Goal: Transaction & Acquisition: Purchase product/service

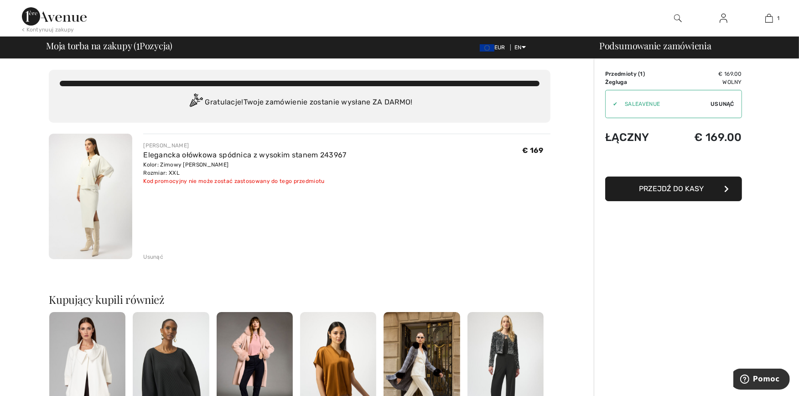
click at [721, 103] on span "Usunąć" at bounding box center [723, 104] width 24 height 8
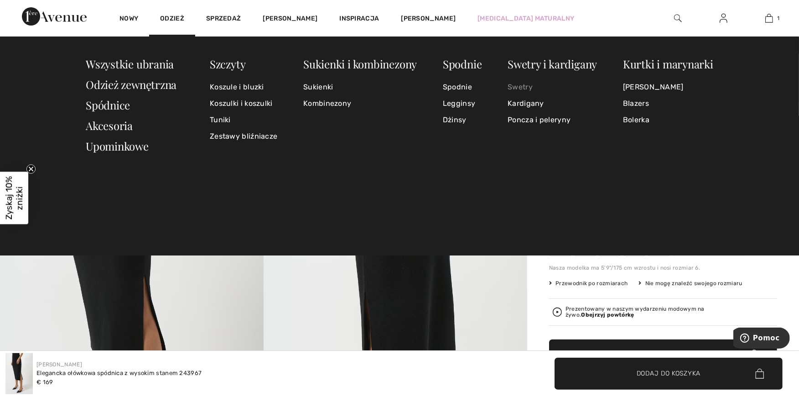
click at [518, 85] on link "Swetry" at bounding box center [552, 87] width 89 height 16
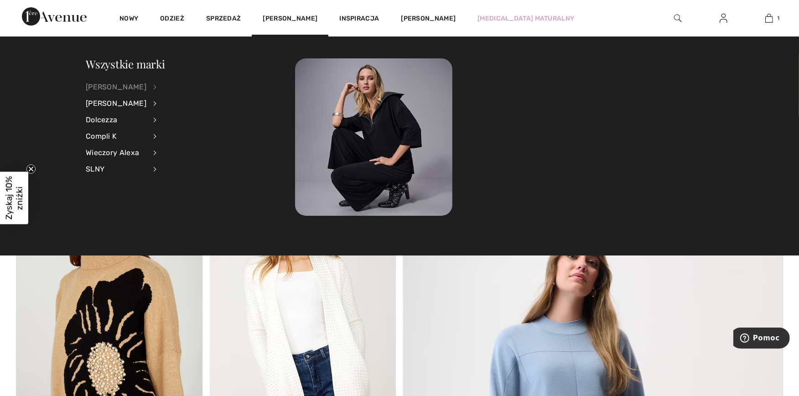
click at [120, 85] on div "[PERSON_NAME]" at bounding box center [116, 87] width 61 height 16
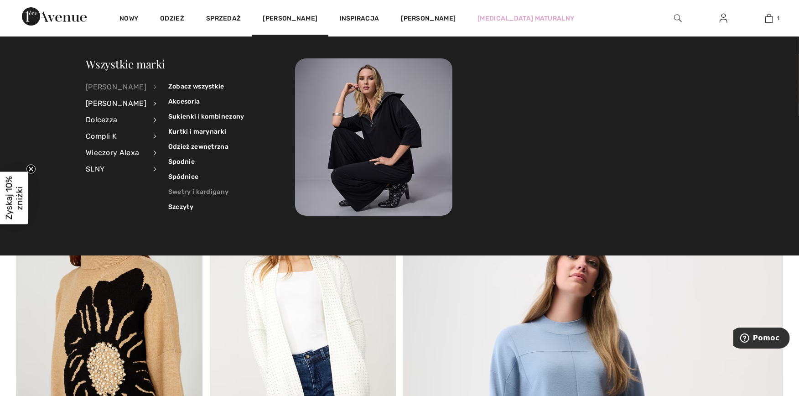
click at [213, 189] on link "Swetry i kardigany" at bounding box center [206, 191] width 76 height 15
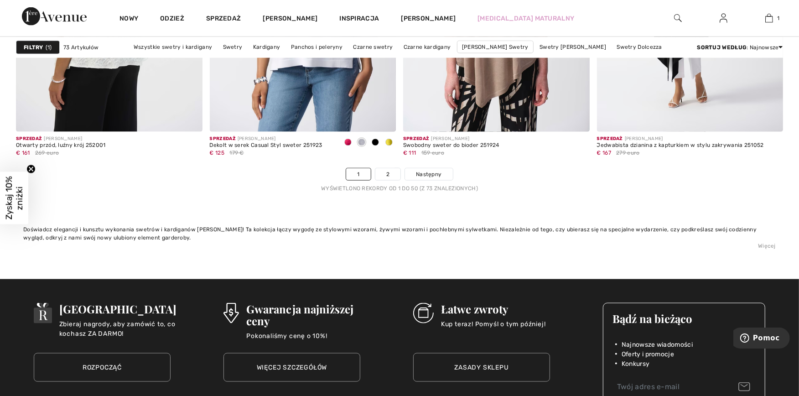
scroll to position [4965, 0]
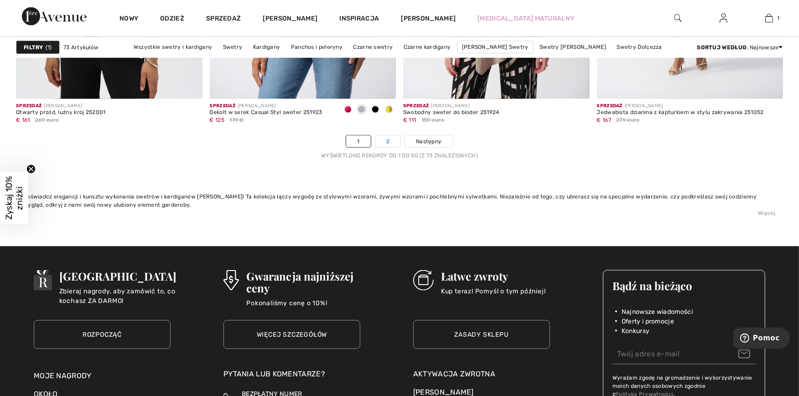
click at [392, 140] on link "2" at bounding box center [387, 141] width 25 height 12
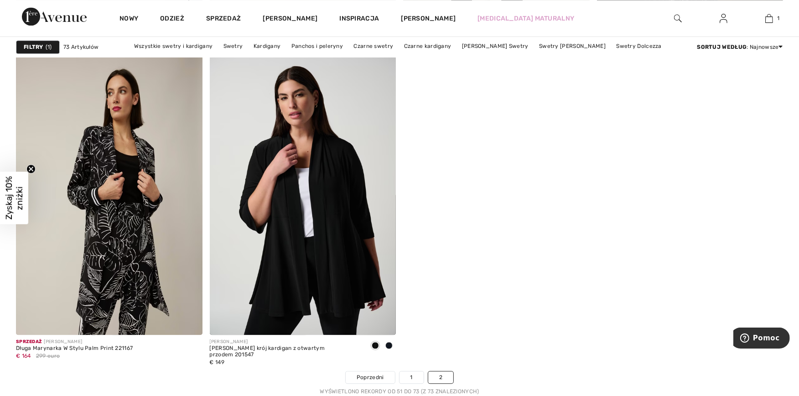
scroll to position [2280, 0]
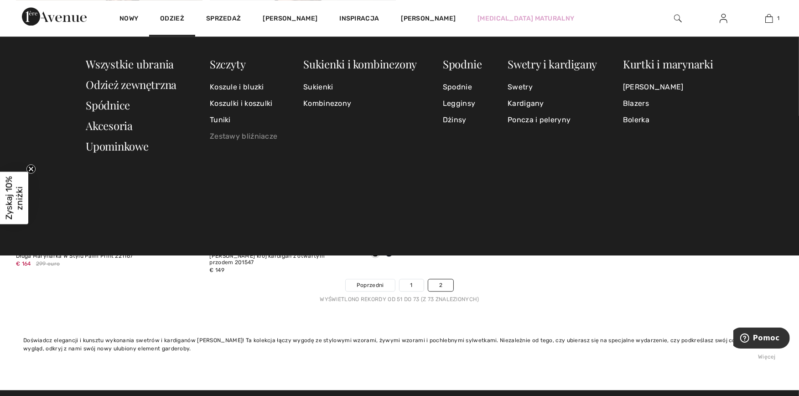
click at [233, 135] on link "Zestawy bliźniacze" at bounding box center [243, 136] width 67 height 16
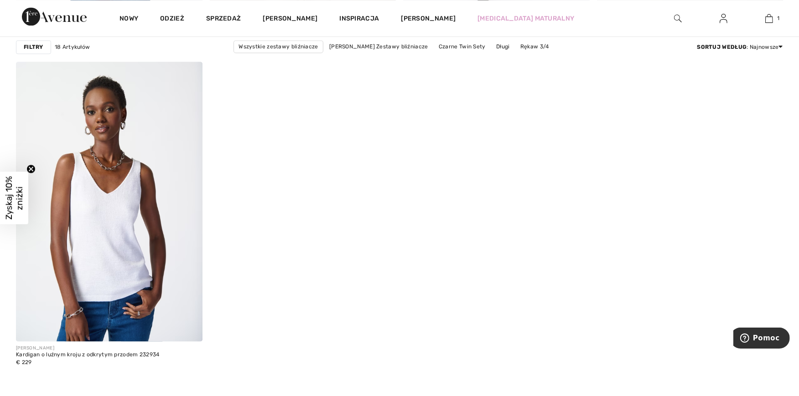
scroll to position [1976, 0]
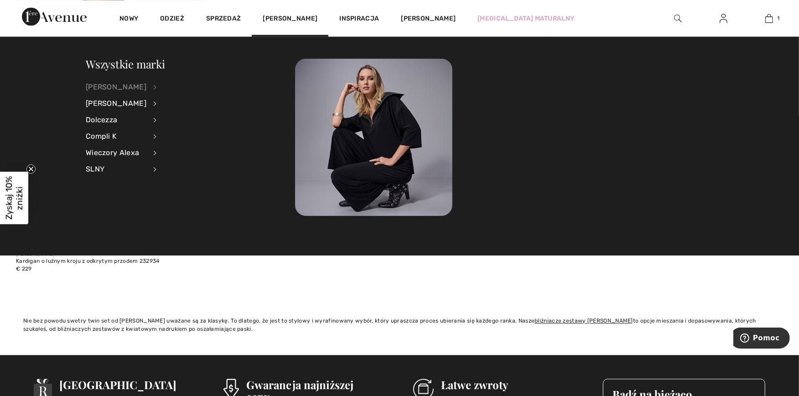
click at [131, 85] on div "[PERSON_NAME]" at bounding box center [116, 87] width 61 height 16
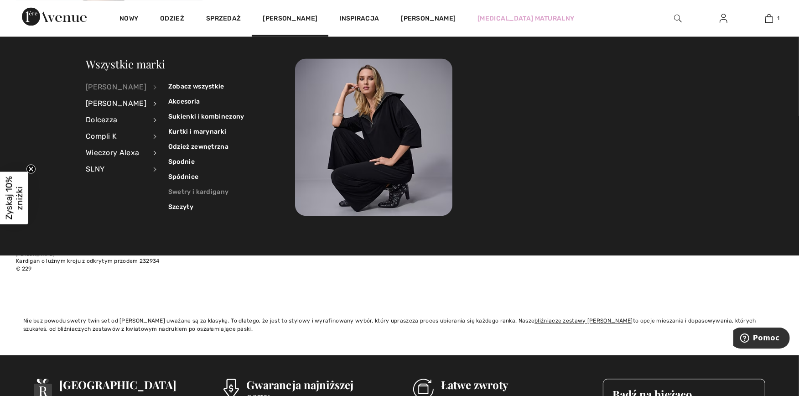
click at [216, 186] on link "Swetry i kardigany" at bounding box center [206, 191] width 76 height 15
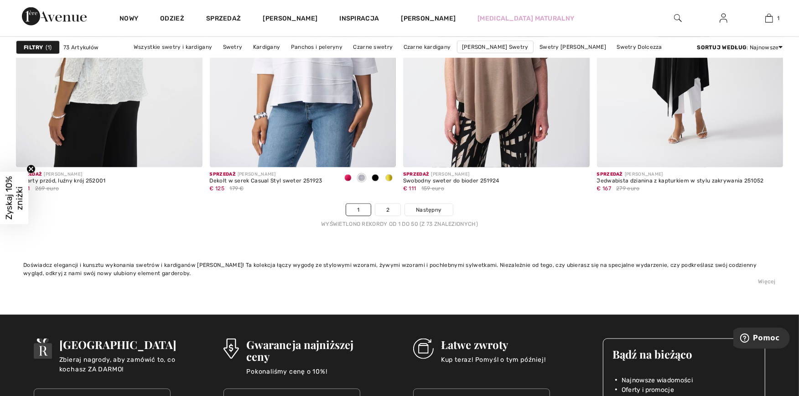
scroll to position [4915, 0]
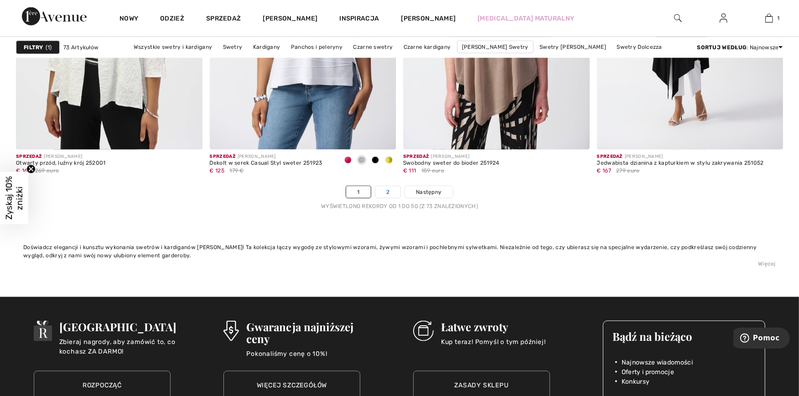
click at [390, 187] on link "2" at bounding box center [387, 192] width 25 height 12
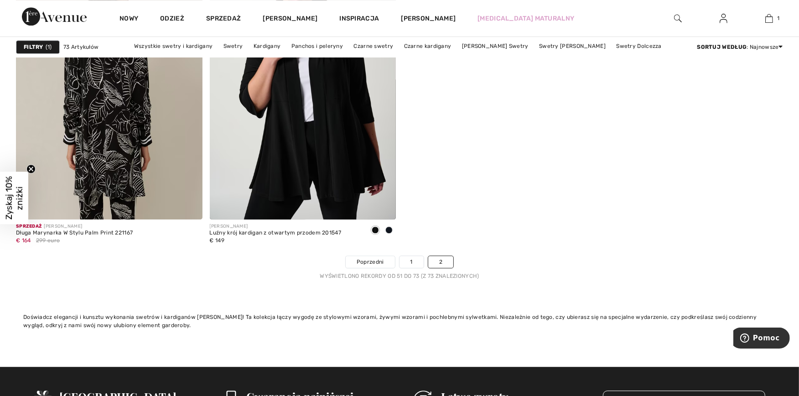
scroll to position [2331, 0]
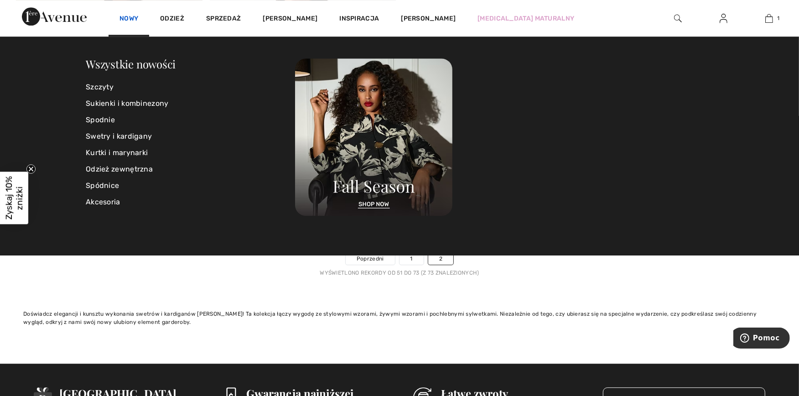
click at [124, 17] on link "Nowy" at bounding box center [128, 20] width 19 height 10
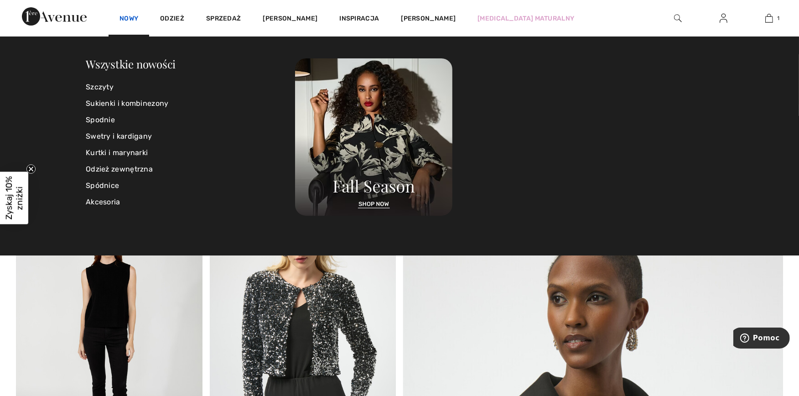
drag, startPoint x: 0, startPoint y: 0, endPoint x: 135, endPoint y: 15, distance: 136.3
click at [135, 15] on link "Nowy" at bounding box center [128, 20] width 19 height 10
click at [139, 134] on link "Swetry i kardigany" at bounding box center [190, 136] width 209 height 16
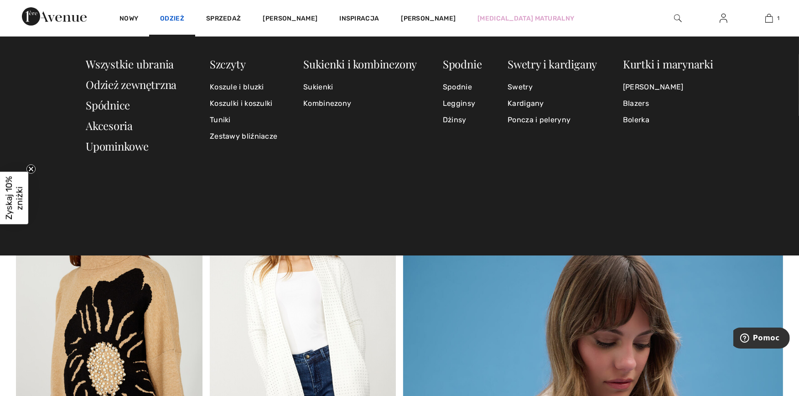
click at [175, 16] on link "Odzież" at bounding box center [172, 20] width 24 height 10
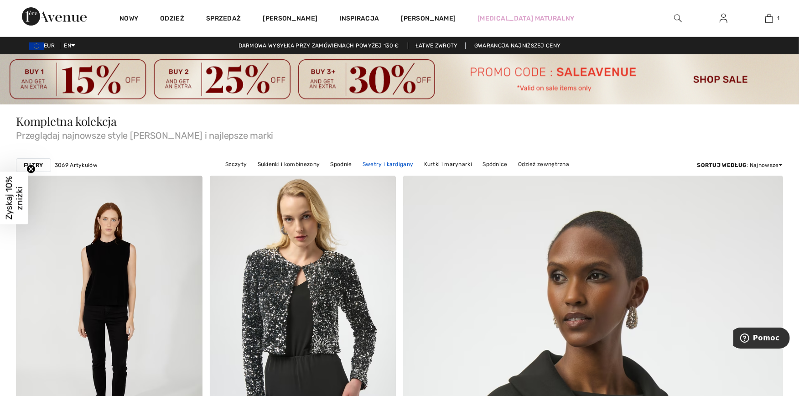
click at [379, 162] on link "Swetry i kardigany" at bounding box center [388, 164] width 60 height 12
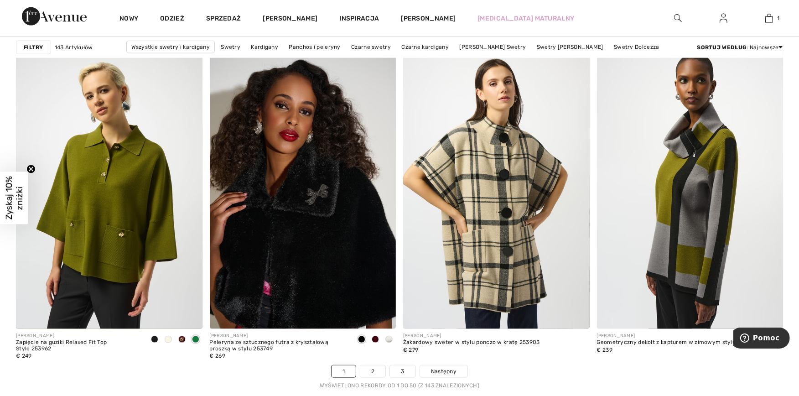
scroll to position [4763, 0]
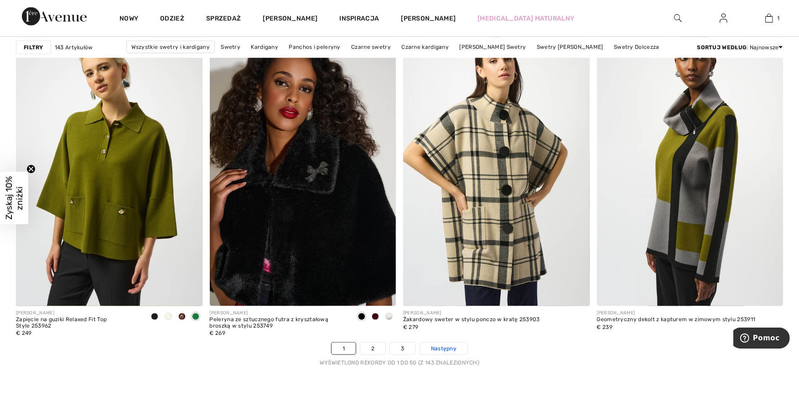
click at [443, 349] on span "Następny" at bounding box center [444, 348] width 26 height 8
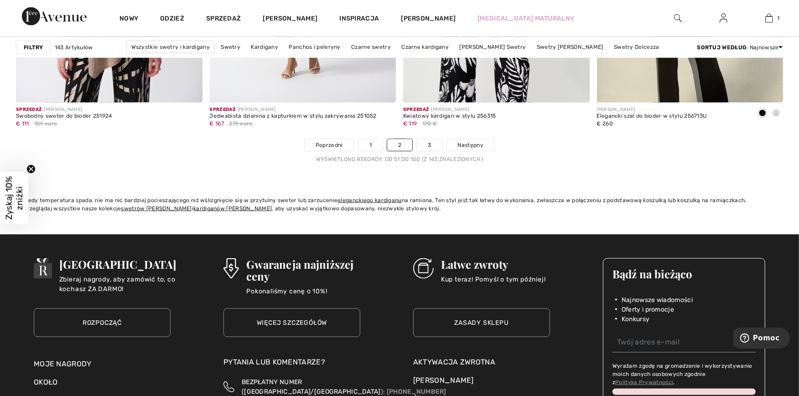
scroll to position [4965, 0]
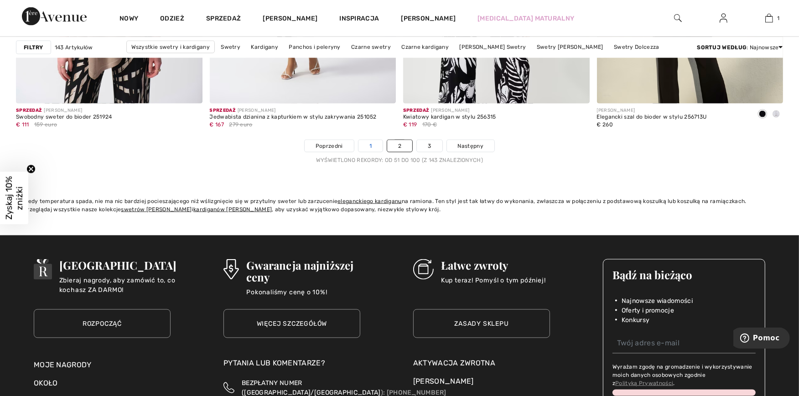
click at [363, 148] on link "1" at bounding box center [370, 146] width 24 height 12
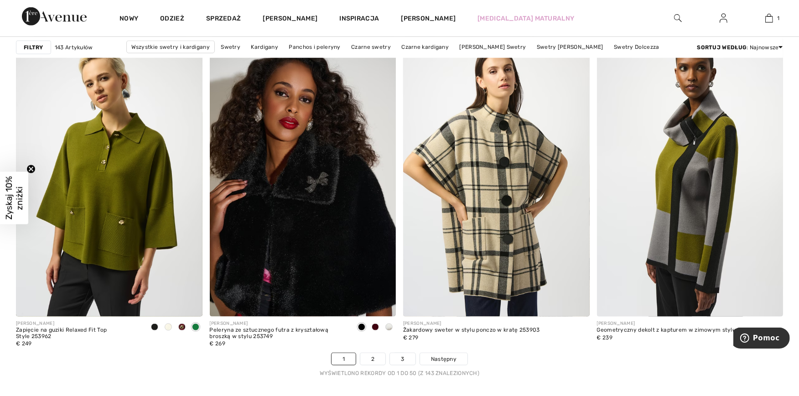
scroll to position [4763, 0]
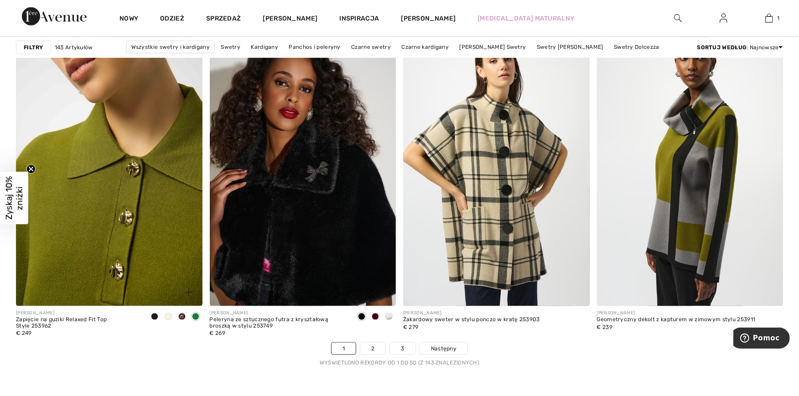
click at [93, 223] on img at bounding box center [109, 166] width 187 height 280
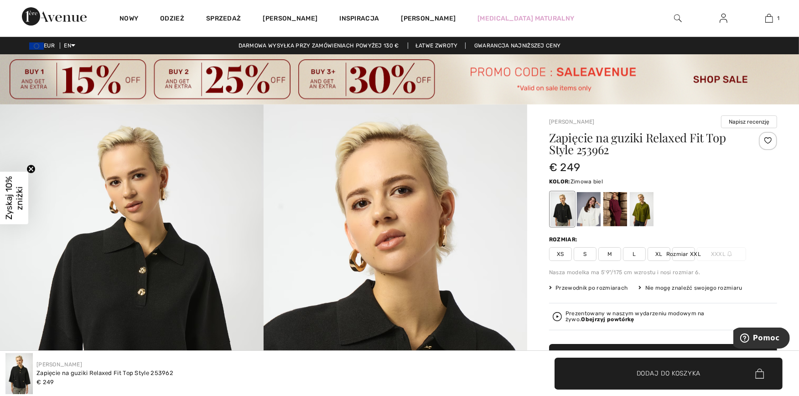
click at [589, 215] on div at bounding box center [589, 209] width 24 height 34
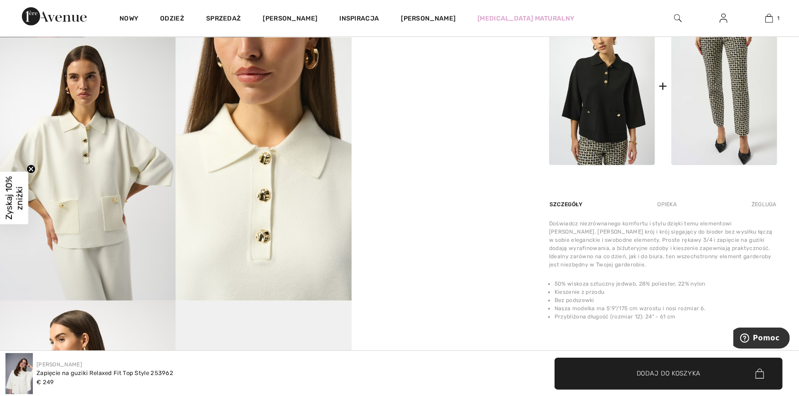
scroll to position [456, 0]
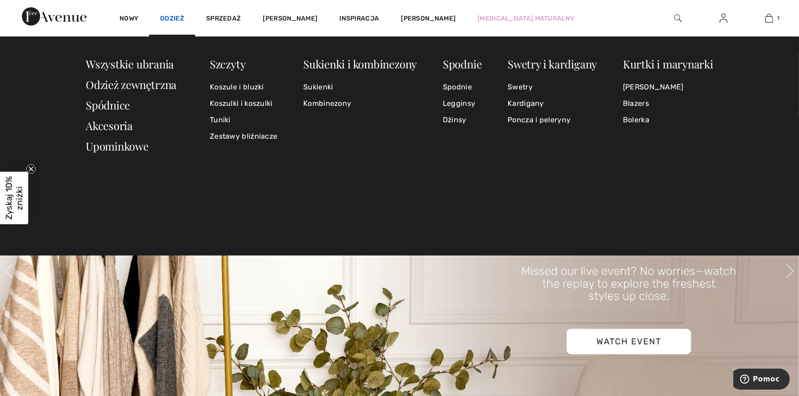
click at [176, 18] on link "Odzież" at bounding box center [172, 20] width 24 height 10
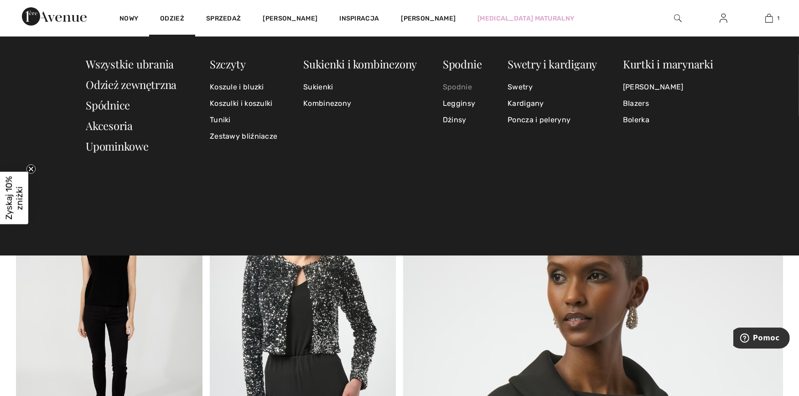
click at [458, 86] on link "Spodnie" at bounding box center [462, 87] width 39 height 16
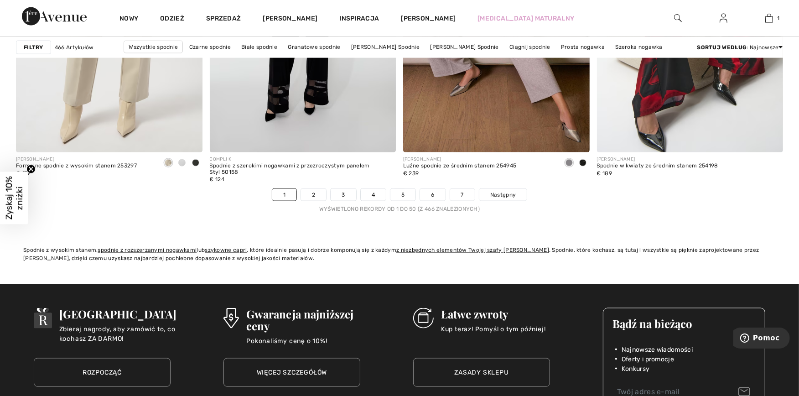
scroll to position [4915, 0]
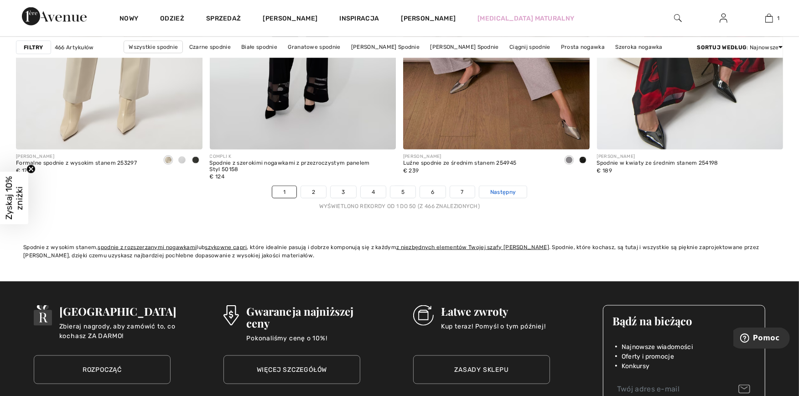
click at [489, 194] on link "Następny" at bounding box center [502, 192] width 47 height 12
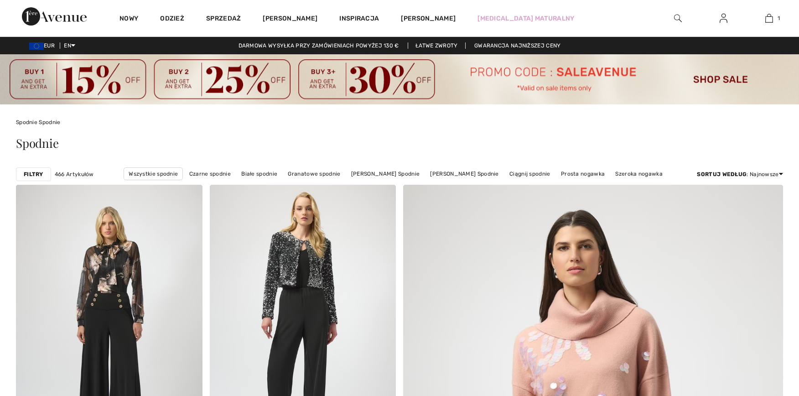
checkbox input "true"
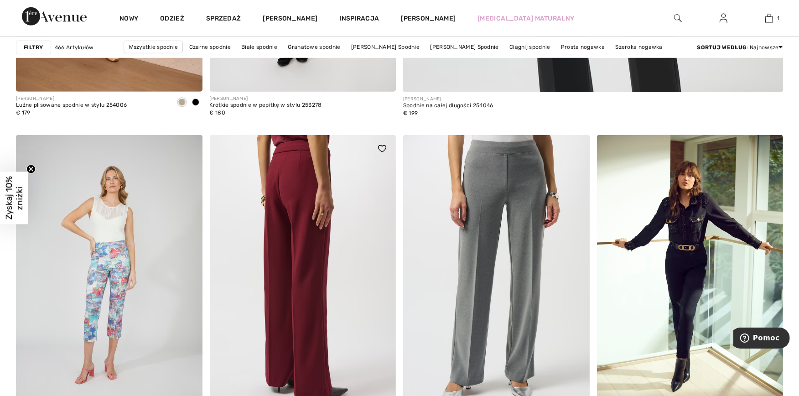
scroll to position [659, 0]
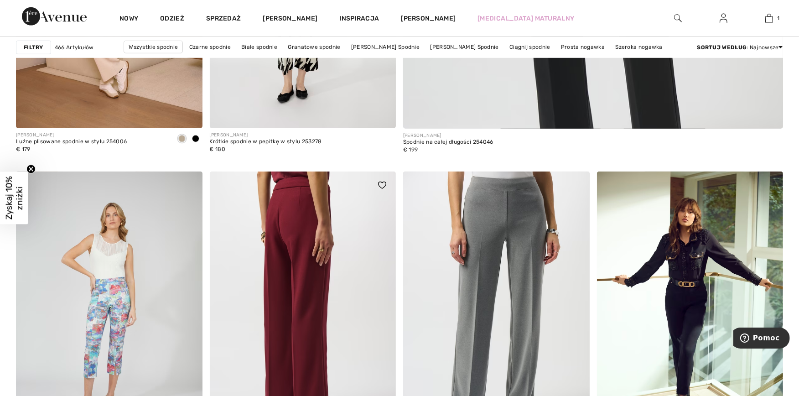
click at [305, 269] on img at bounding box center [303, 311] width 187 height 280
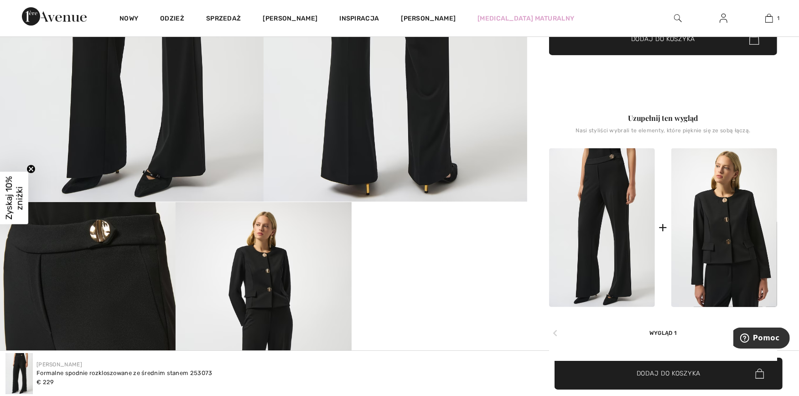
scroll to position [304, 0]
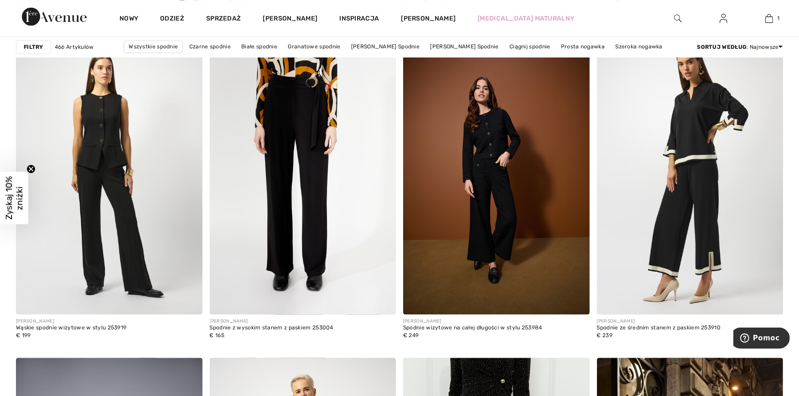
scroll to position [1875, 0]
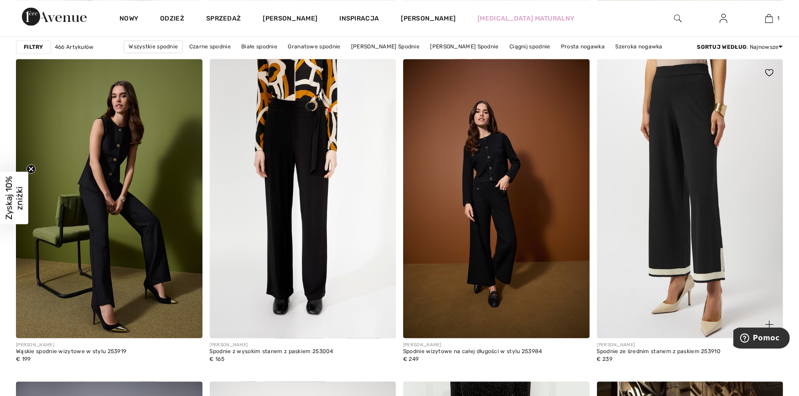
click at [663, 158] on img at bounding box center [690, 199] width 187 height 280
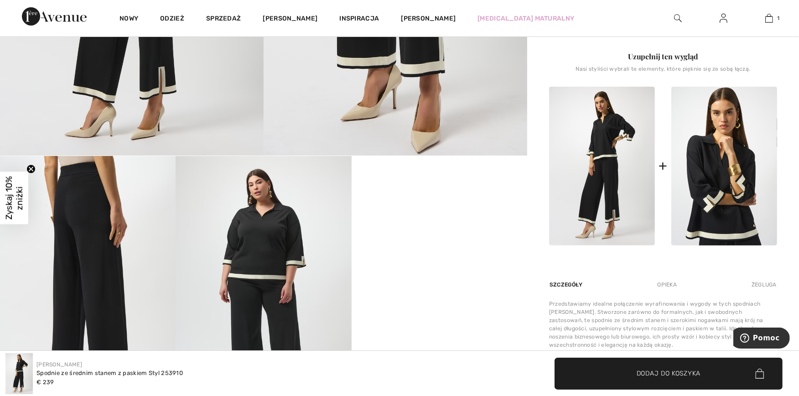
scroll to position [354, 0]
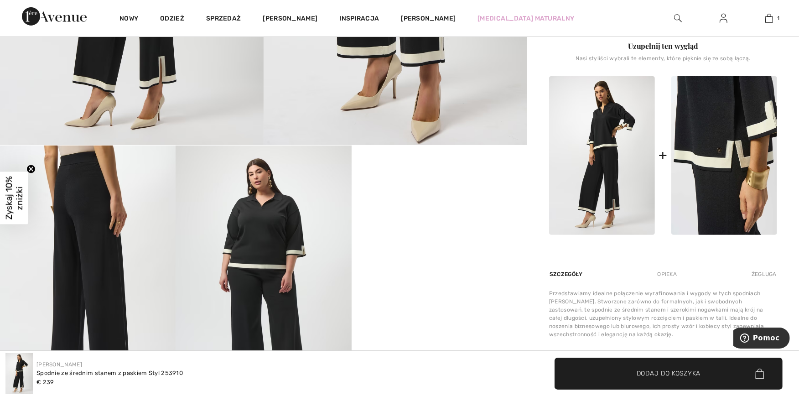
click at [708, 166] on img at bounding box center [724, 155] width 106 height 159
click at [708, 166] on div at bounding box center [399, 198] width 799 height 396
click at [719, 138] on img at bounding box center [724, 155] width 106 height 159
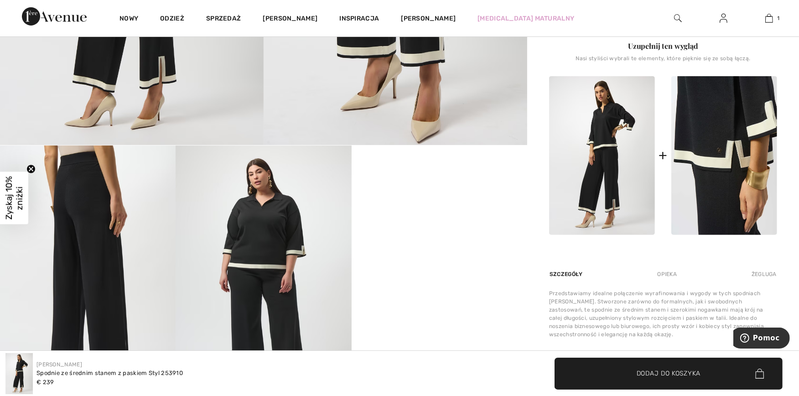
click at [719, 138] on img at bounding box center [724, 155] width 106 height 159
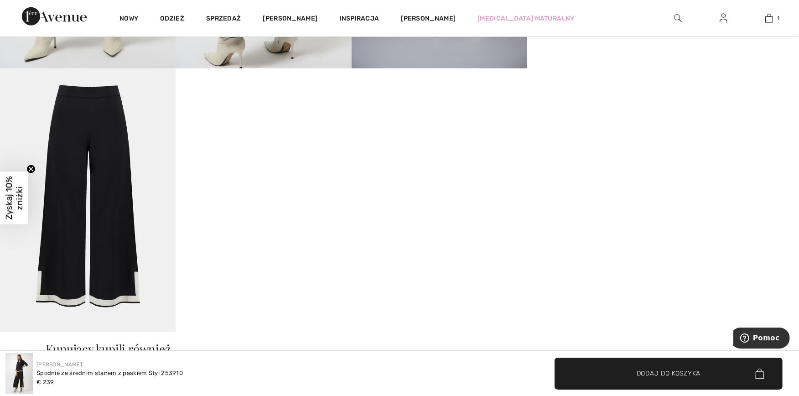
scroll to position [963, 0]
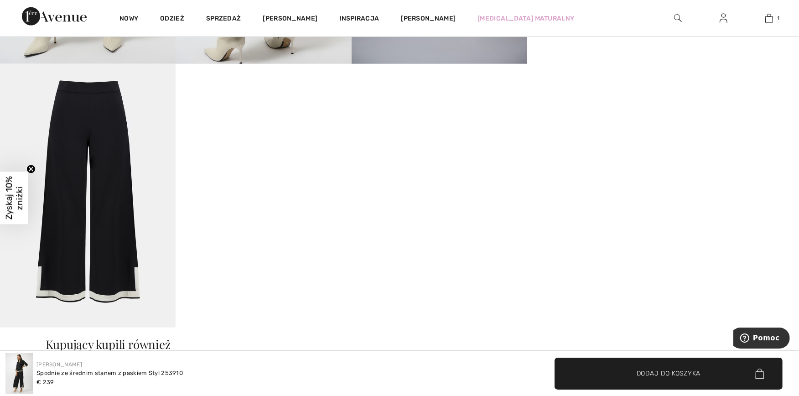
click at [78, 120] on img at bounding box center [88, 196] width 176 height 264
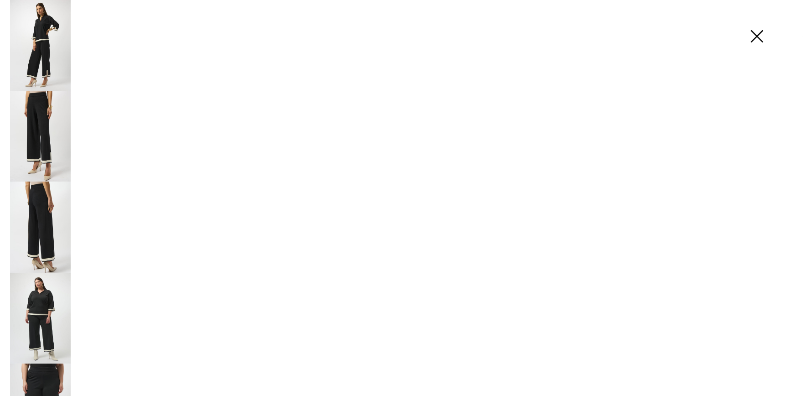
scroll to position [973, 0]
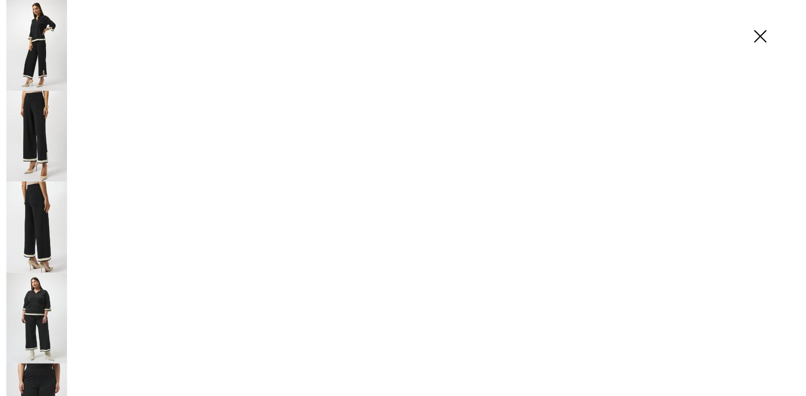
click at [78, 120] on main "Close Close Save changes Close Your browser does not support the video tag." at bounding box center [403, 160] width 806 height 2156
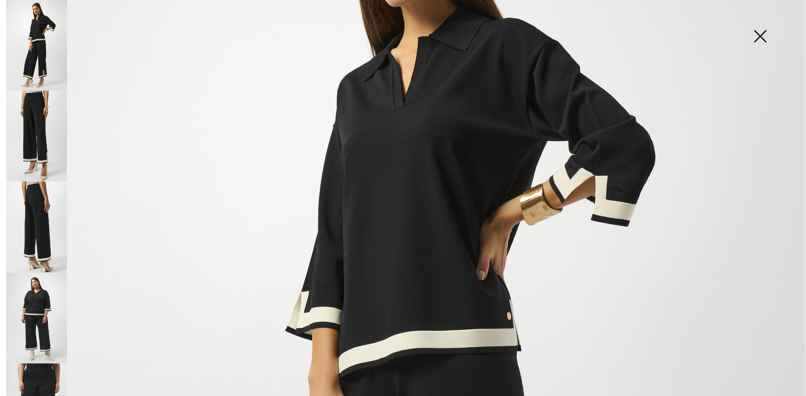
scroll to position [142, 0]
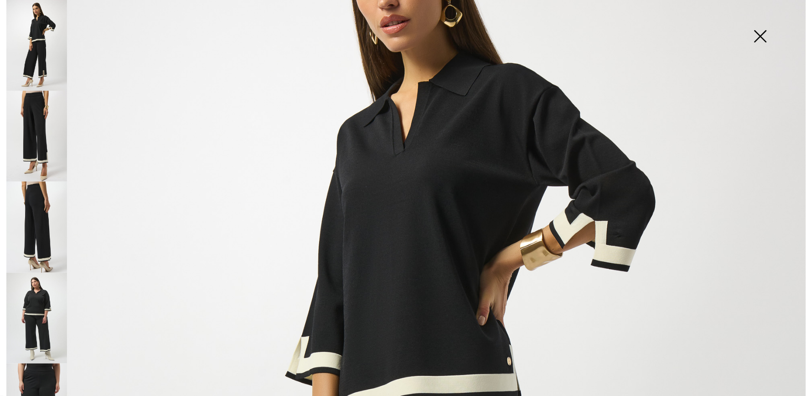
click at [37, 192] on img at bounding box center [36, 227] width 61 height 91
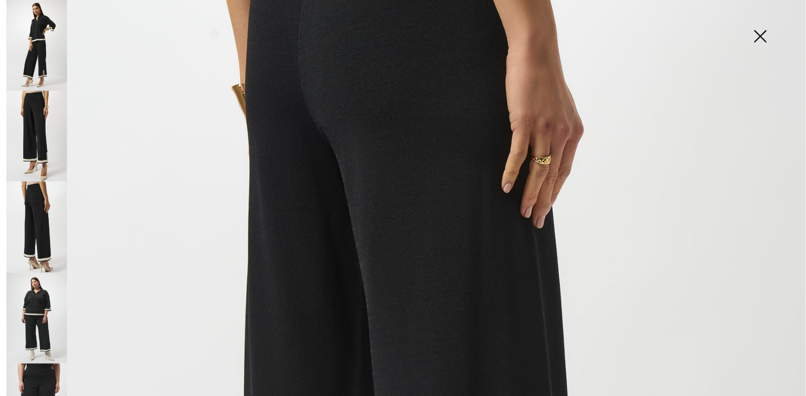
scroll to position [0, 0]
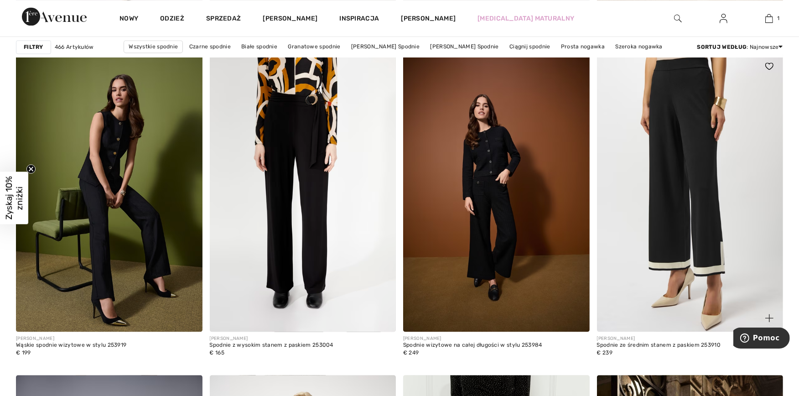
click at [691, 130] on img at bounding box center [690, 192] width 187 height 280
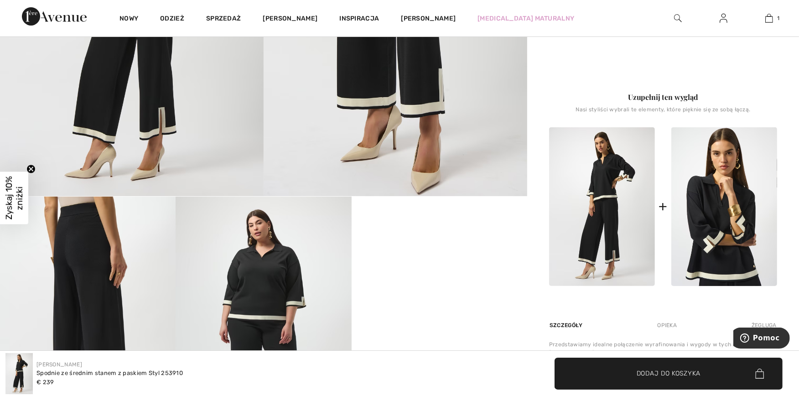
scroll to position [304, 0]
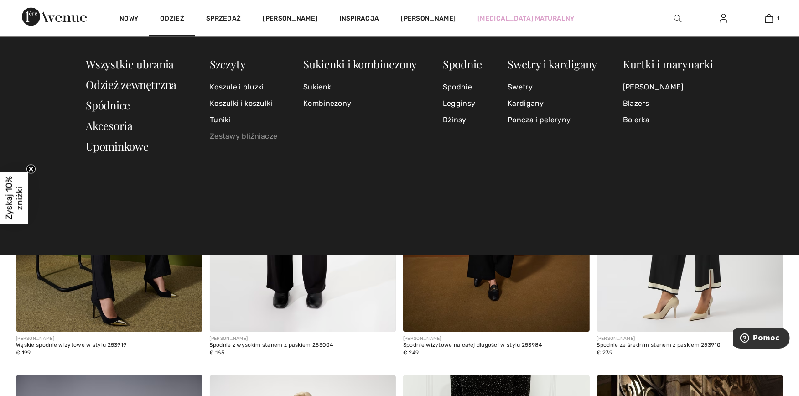
click at [265, 134] on link "Zestawy bliźniacze" at bounding box center [243, 136] width 67 height 16
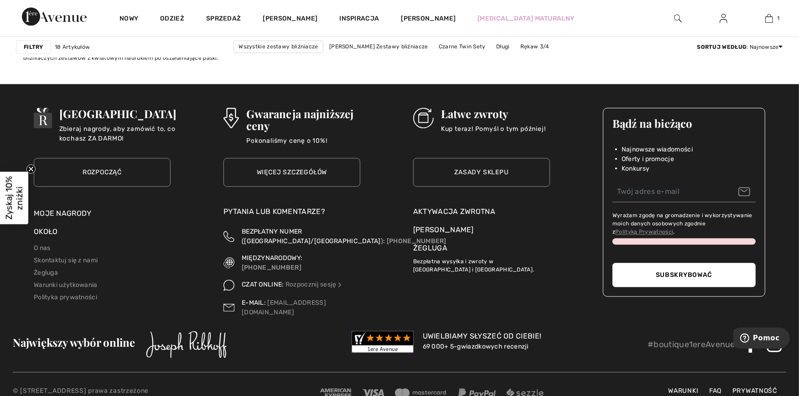
scroll to position [2250, 0]
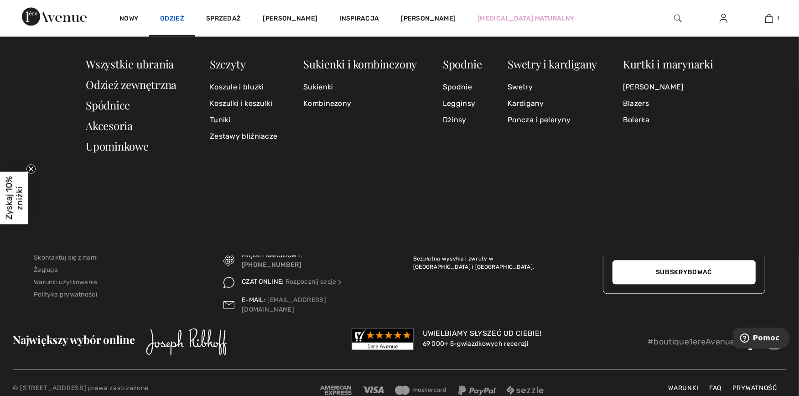
click at [180, 15] on link "Odzież" at bounding box center [172, 20] width 24 height 10
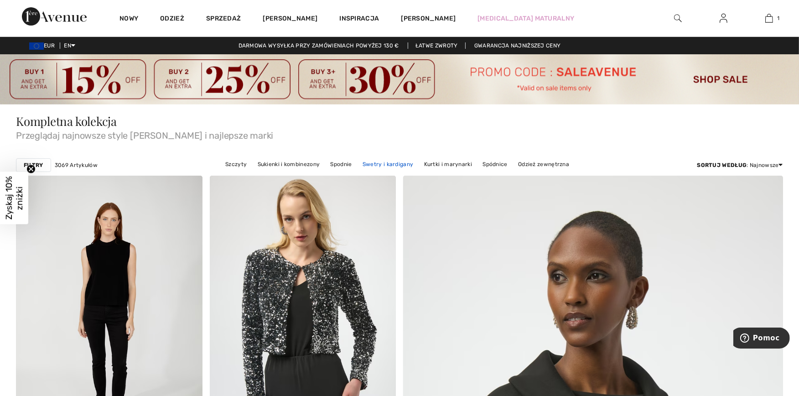
click at [395, 162] on link "Swetry i kardigany" at bounding box center [388, 164] width 60 height 12
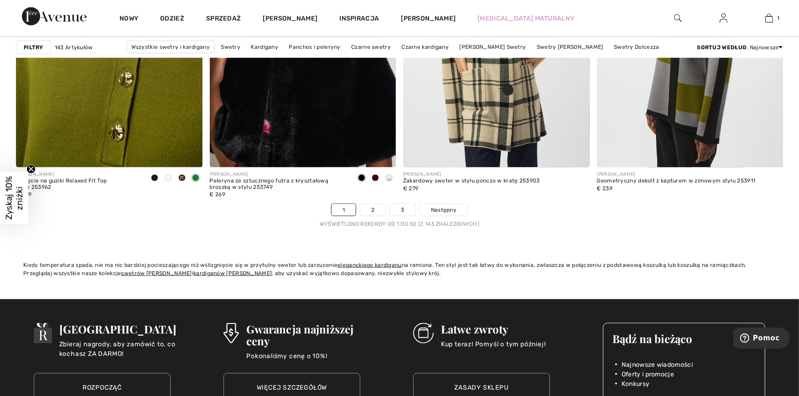
scroll to position [4915, 0]
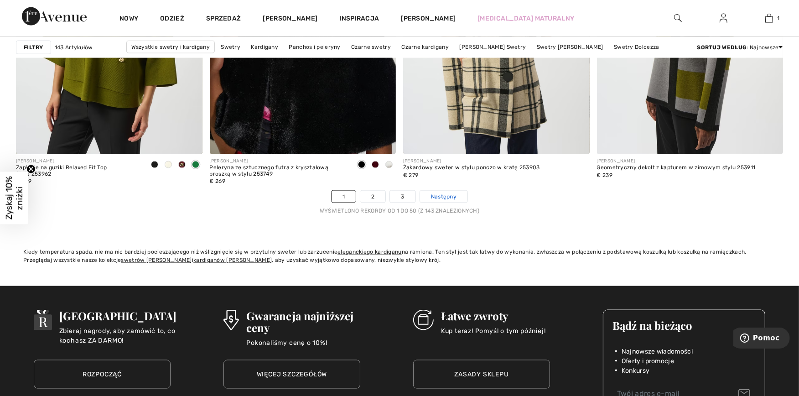
click at [445, 199] on span "Następny" at bounding box center [444, 196] width 26 height 8
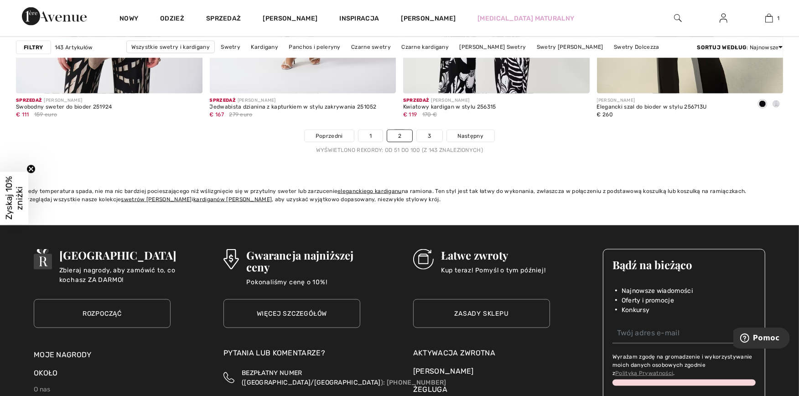
scroll to position [5017, 0]
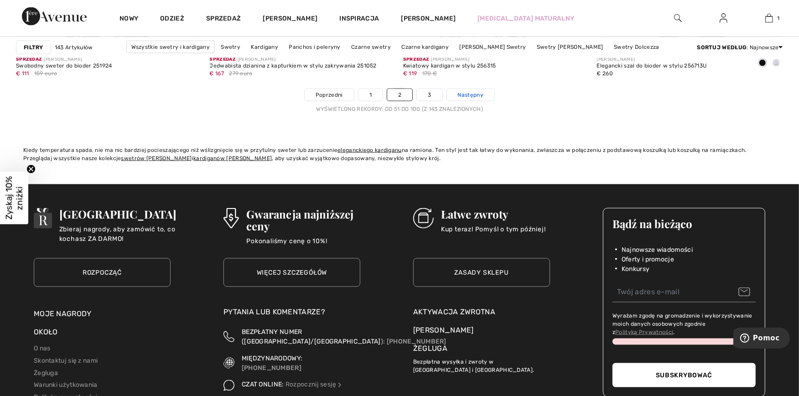
click at [482, 96] on span "Następny" at bounding box center [471, 95] width 26 height 8
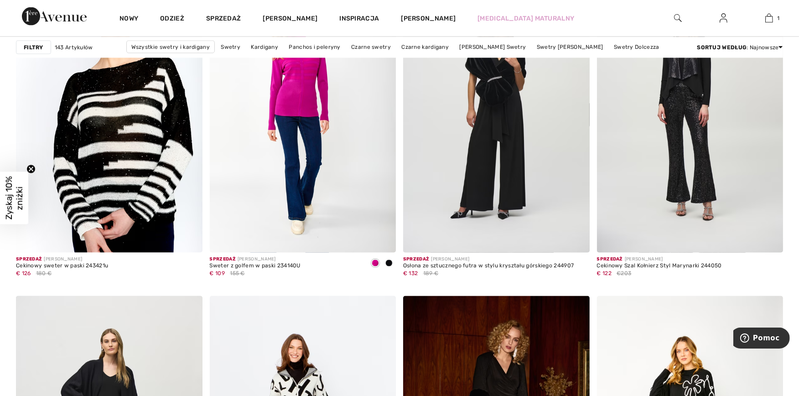
scroll to position [1672, 0]
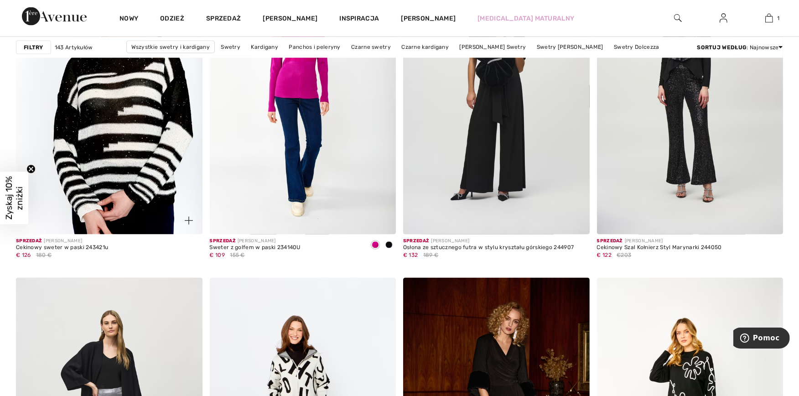
click at [98, 124] on img at bounding box center [109, 95] width 187 height 280
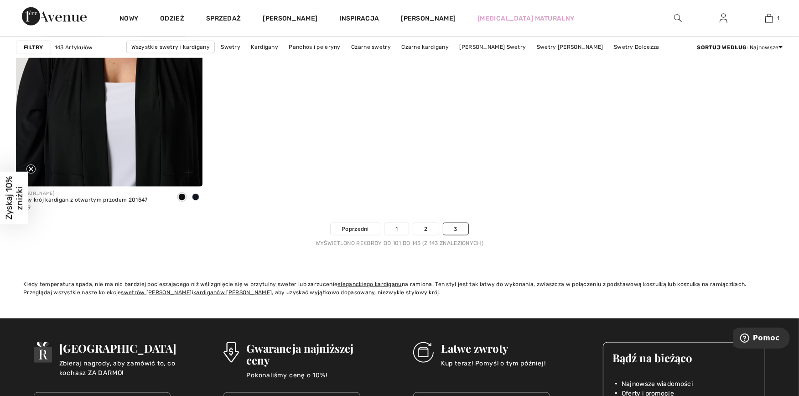
scroll to position [4560, 0]
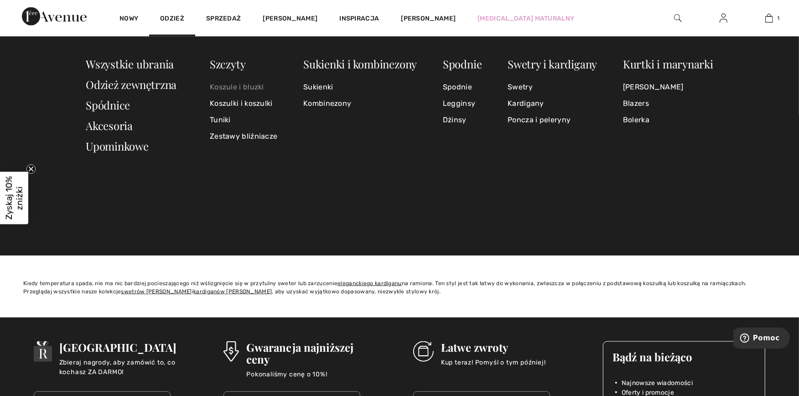
click at [230, 87] on link "Koszule i bluzki" at bounding box center [243, 87] width 67 height 16
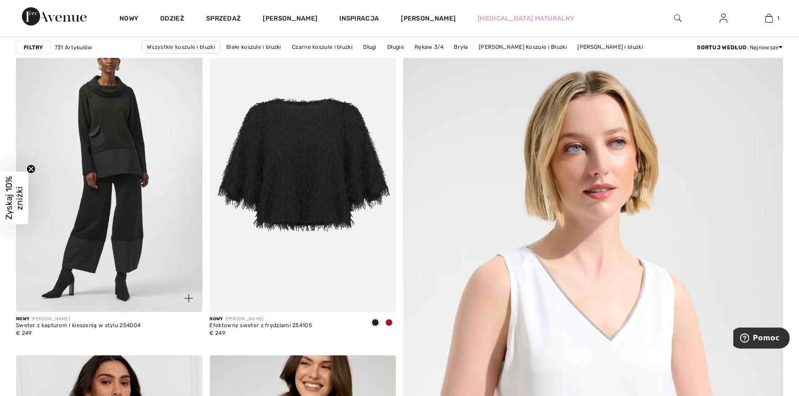
click at [97, 122] on img at bounding box center [109, 173] width 187 height 280
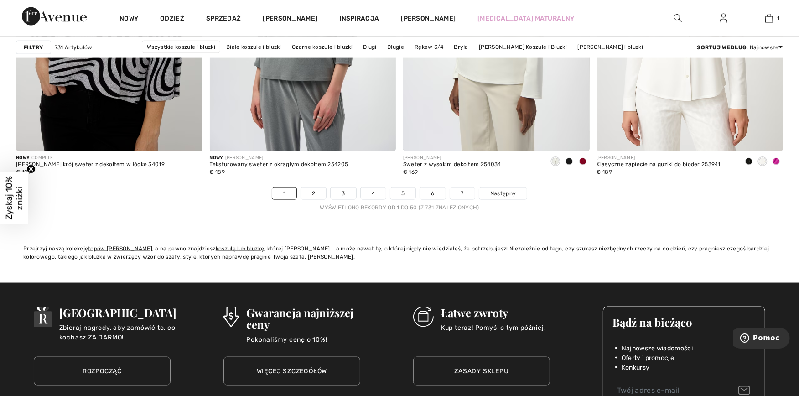
scroll to position [4915, 0]
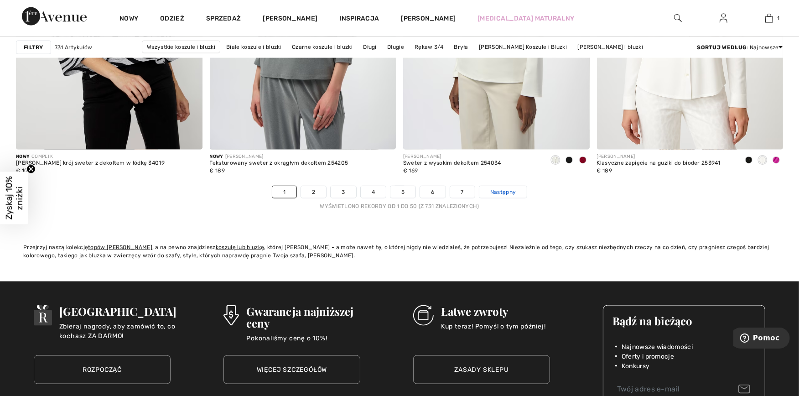
click at [498, 189] on span "Następny" at bounding box center [503, 192] width 26 height 8
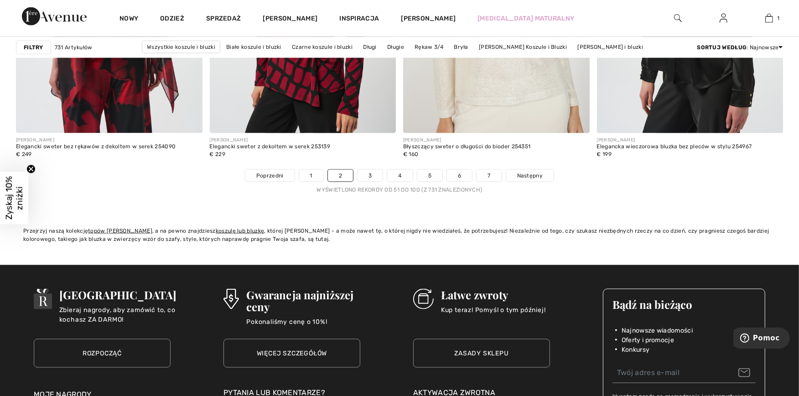
scroll to position [4965, 0]
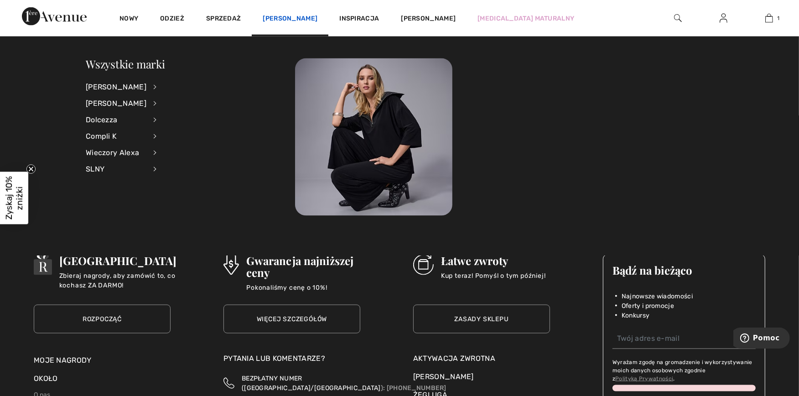
click at [267, 15] on link "[PERSON_NAME]" at bounding box center [290, 20] width 55 height 10
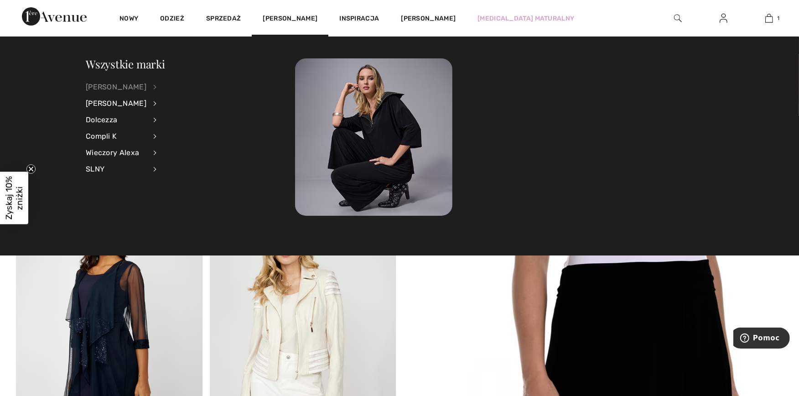
click at [128, 84] on div "[PERSON_NAME]" at bounding box center [116, 87] width 61 height 16
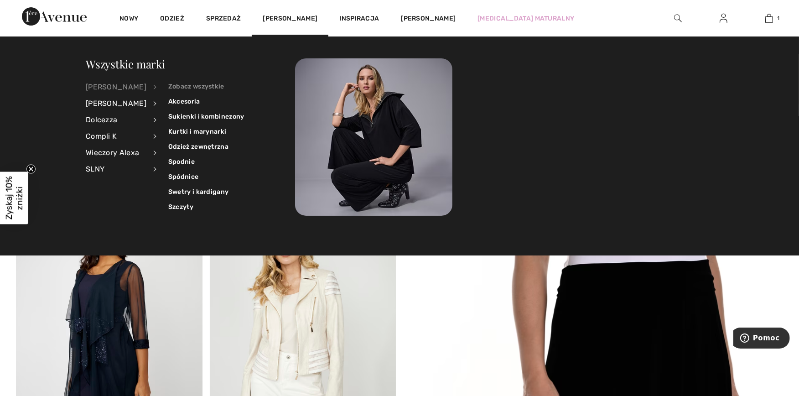
click at [197, 85] on link "Zobacz wszystkie" at bounding box center [206, 86] width 76 height 15
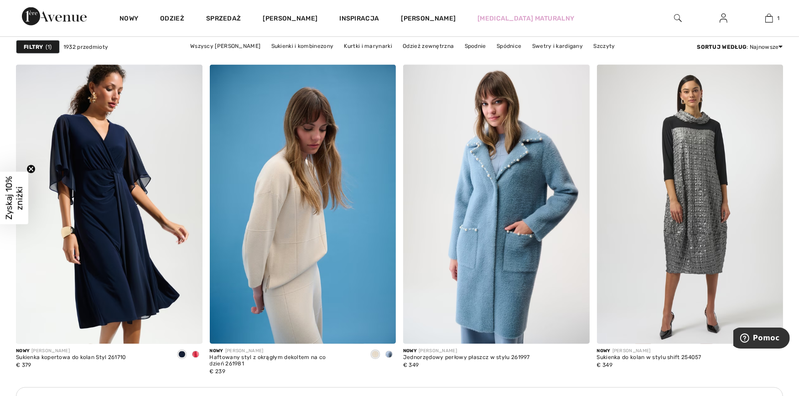
scroll to position [1368, 0]
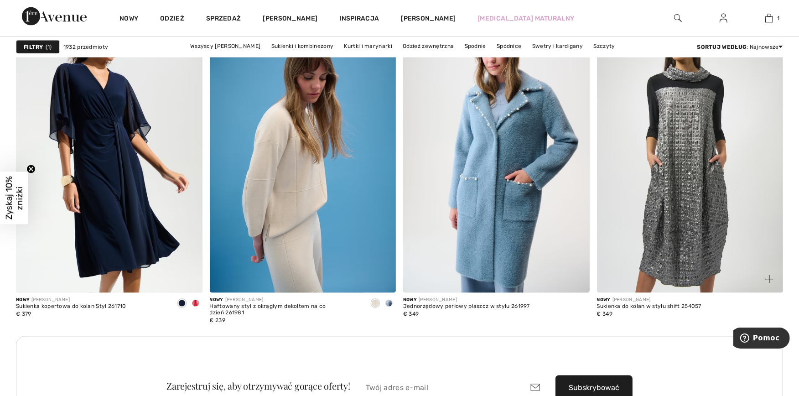
click at [680, 180] on img at bounding box center [690, 154] width 187 height 280
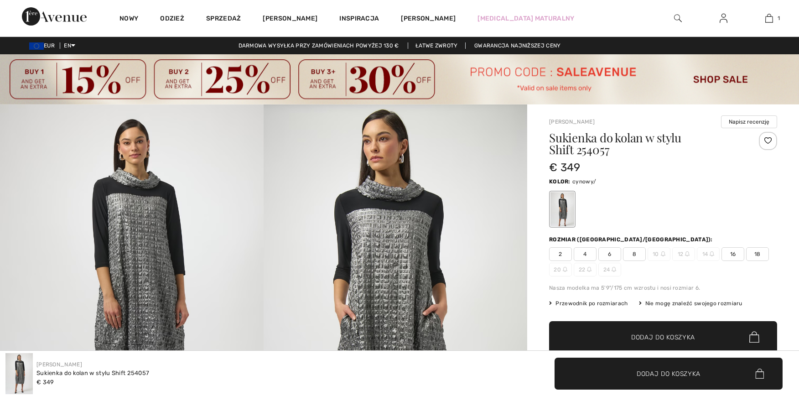
checkbox input "true"
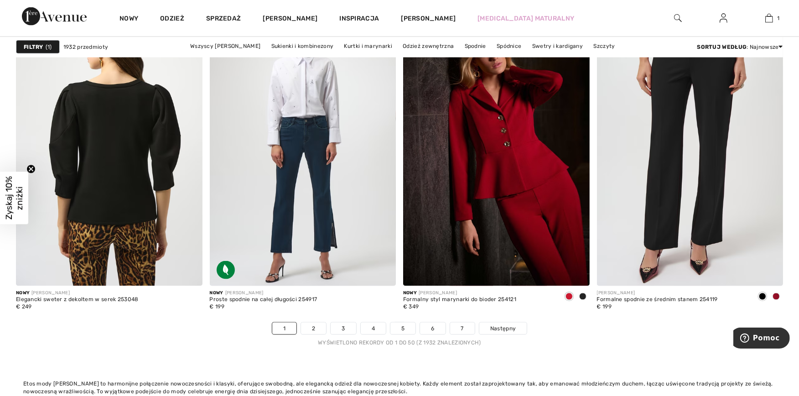
scroll to position [5168, 0]
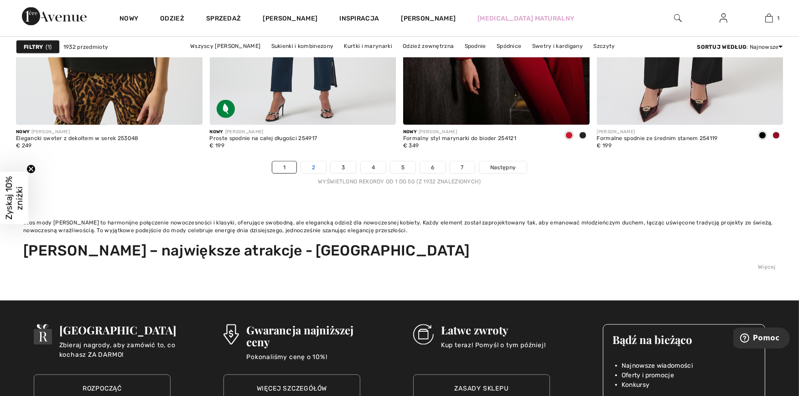
click at [312, 161] on link "2" at bounding box center [313, 167] width 25 height 12
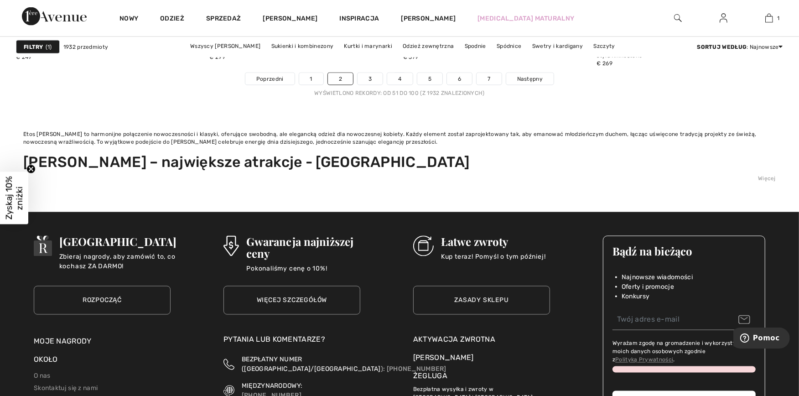
scroll to position [5270, 0]
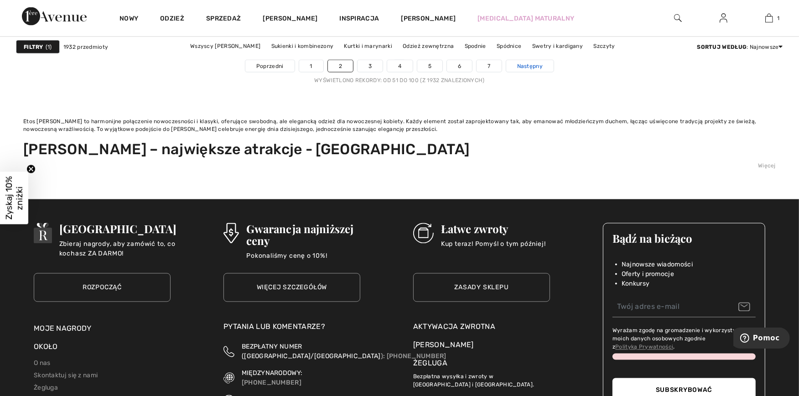
click at [536, 65] on span "Następny" at bounding box center [530, 66] width 26 height 8
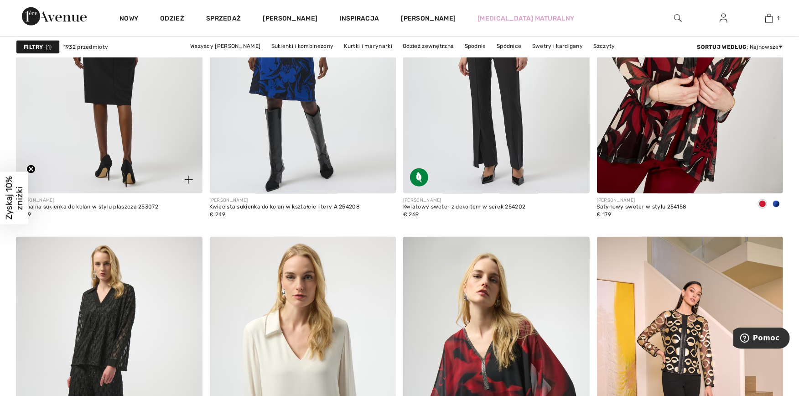
scroll to position [4459, 0]
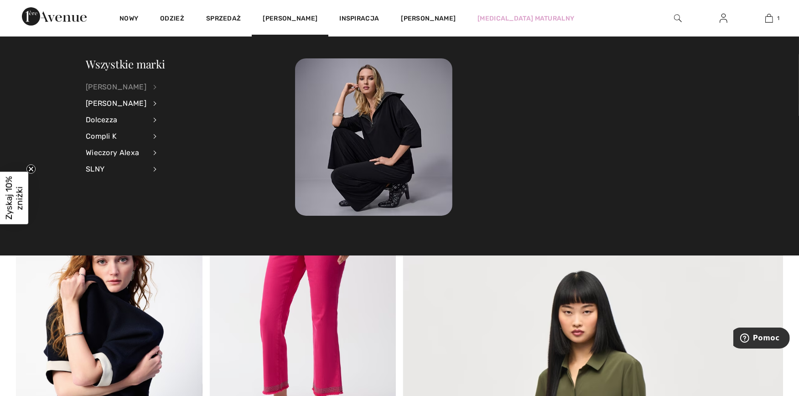
click at [128, 82] on div "[PERSON_NAME]" at bounding box center [116, 87] width 61 height 16
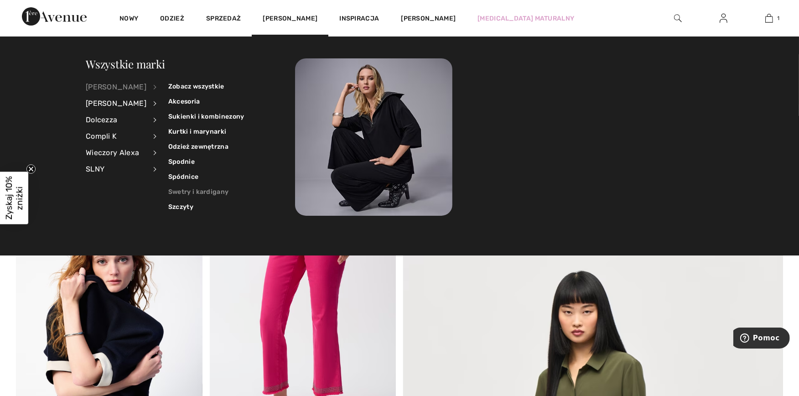
click at [207, 192] on link "Swetry i kardigany" at bounding box center [206, 191] width 76 height 15
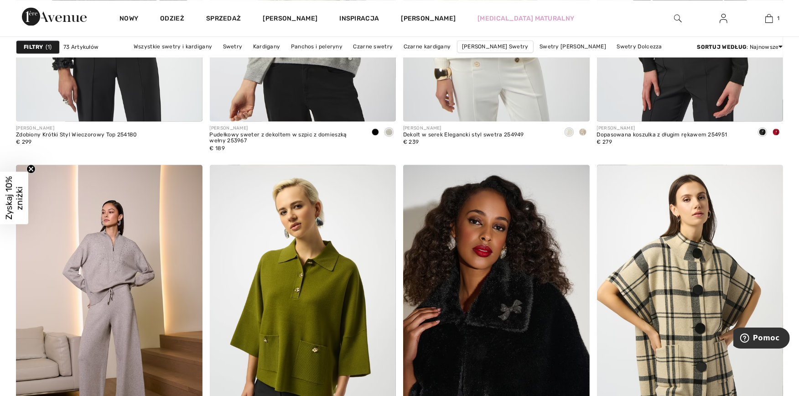
scroll to position [2179, 0]
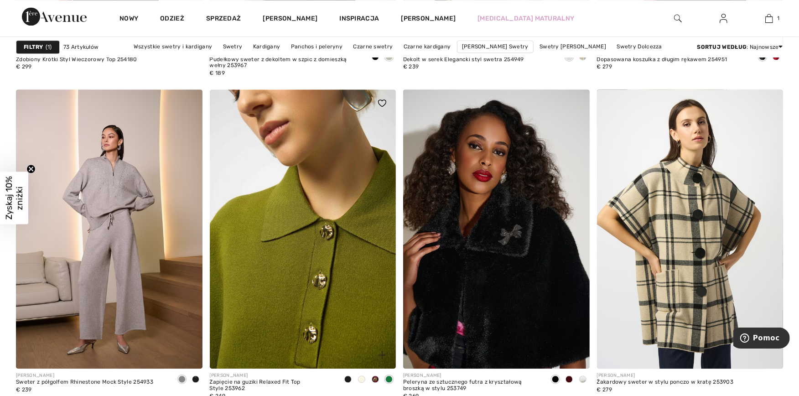
click at [299, 227] on img at bounding box center [303, 229] width 187 height 280
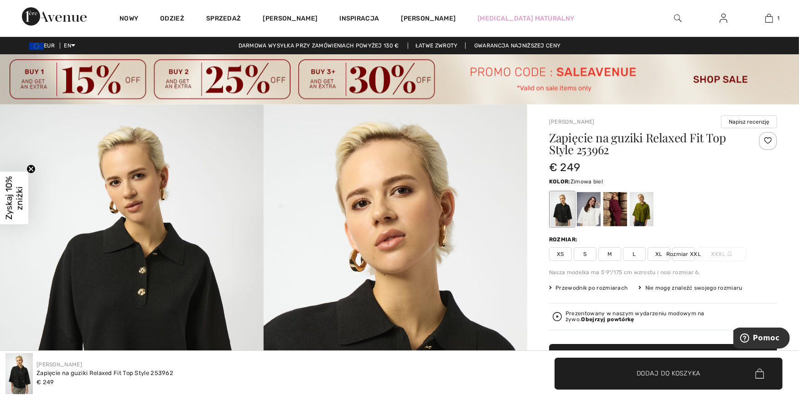
click at [589, 216] on div at bounding box center [589, 209] width 24 height 34
